Goal: Register for event/course

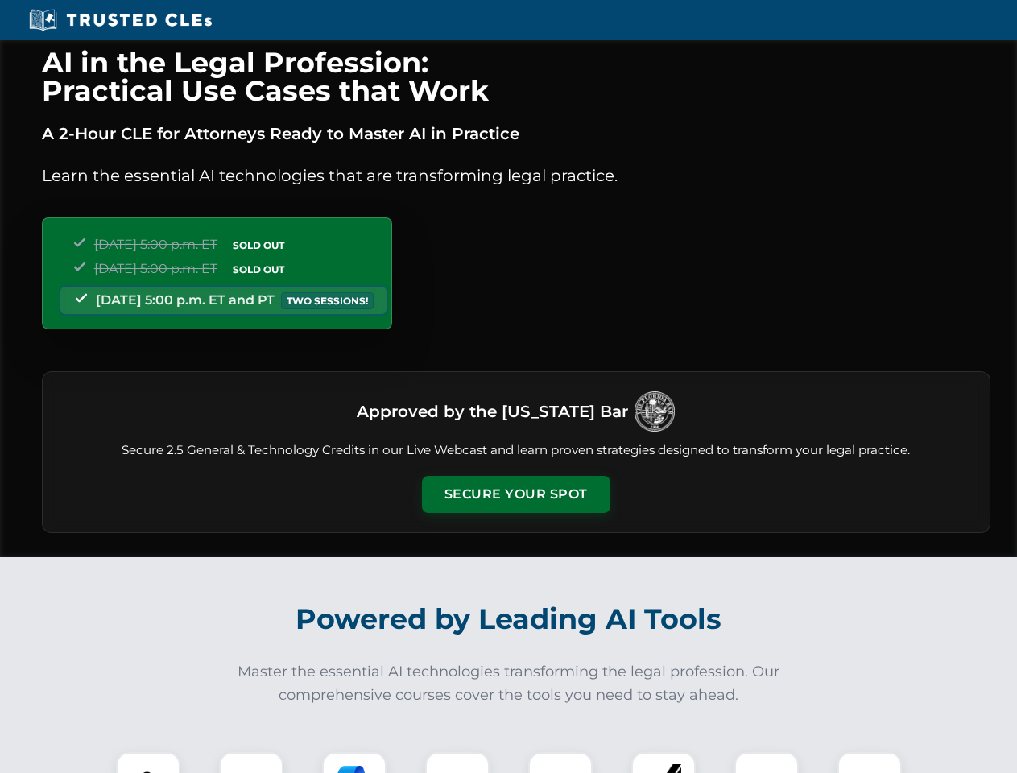
click at [515, 494] on button "Secure Your Spot" at bounding box center [516, 494] width 188 height 37
click at [148, 763] on img at bounding box center [148, 784] width 47 height 47
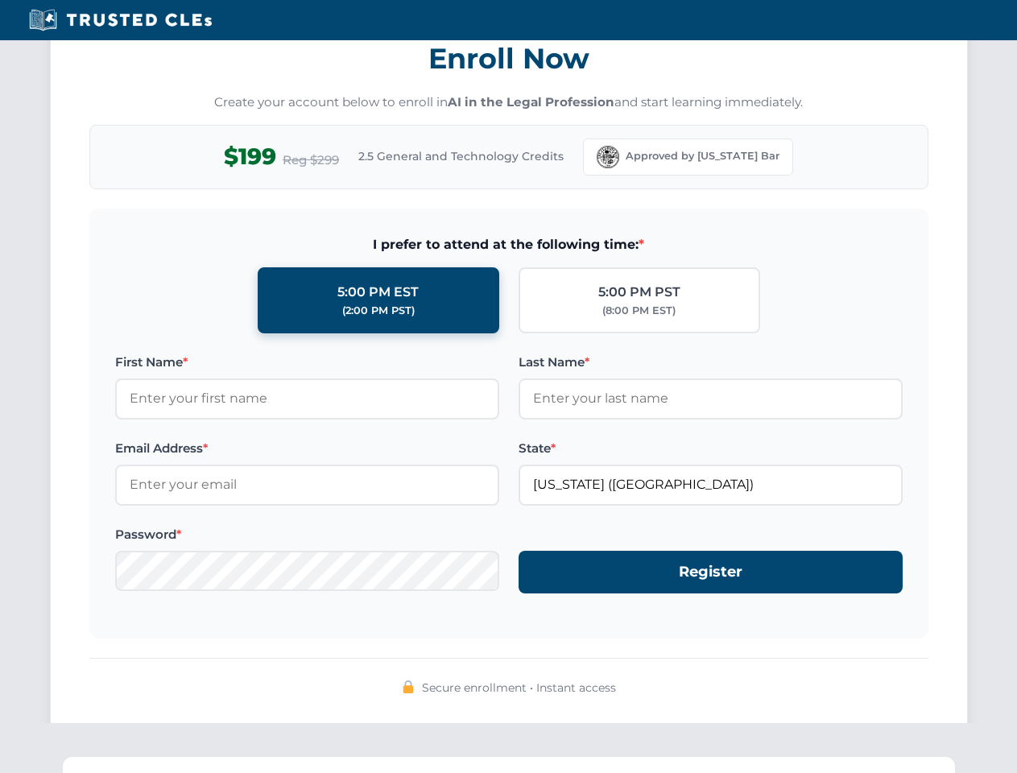
scroll to position [1581, 0]
